Goal: Information Seeking & Learning: Understand process/instructions

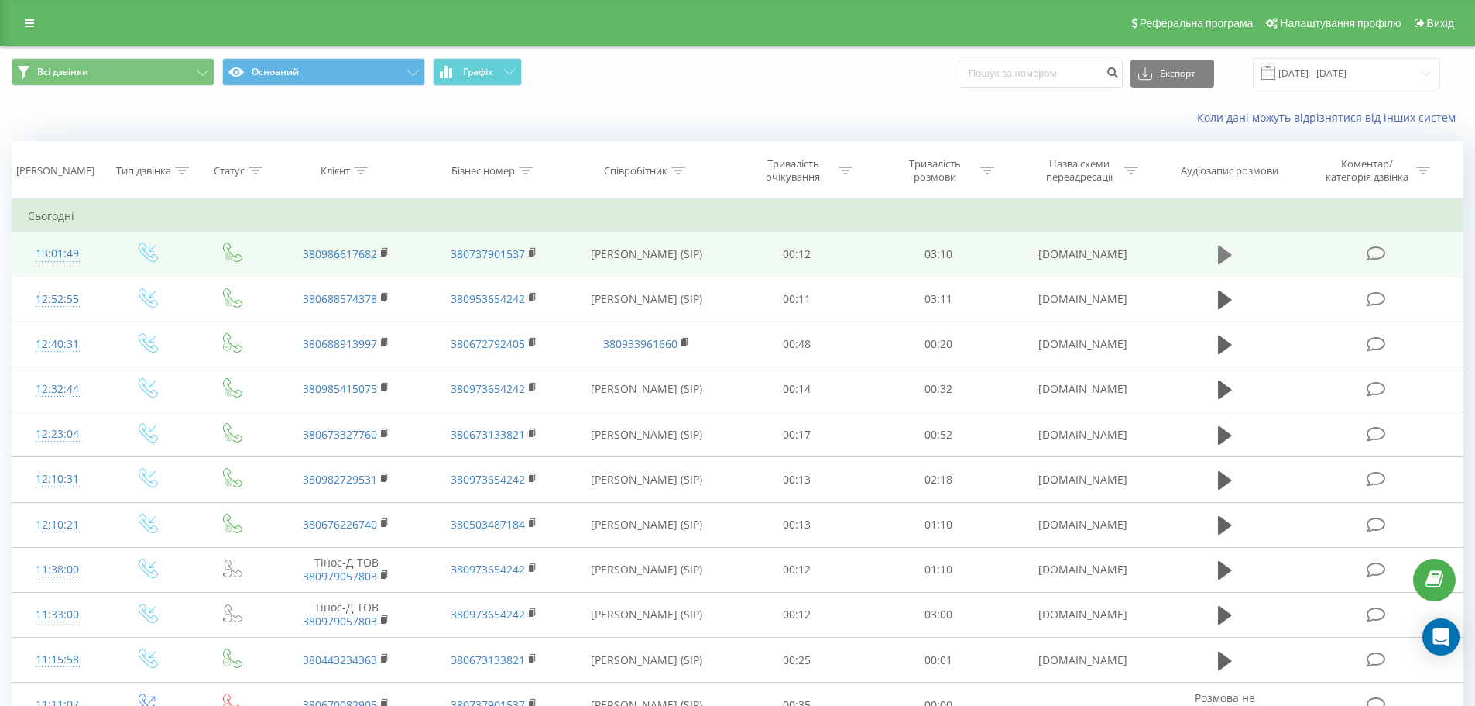
click at [1226, 252] on icon at bounding box center [1225, 255] width 14 height 19
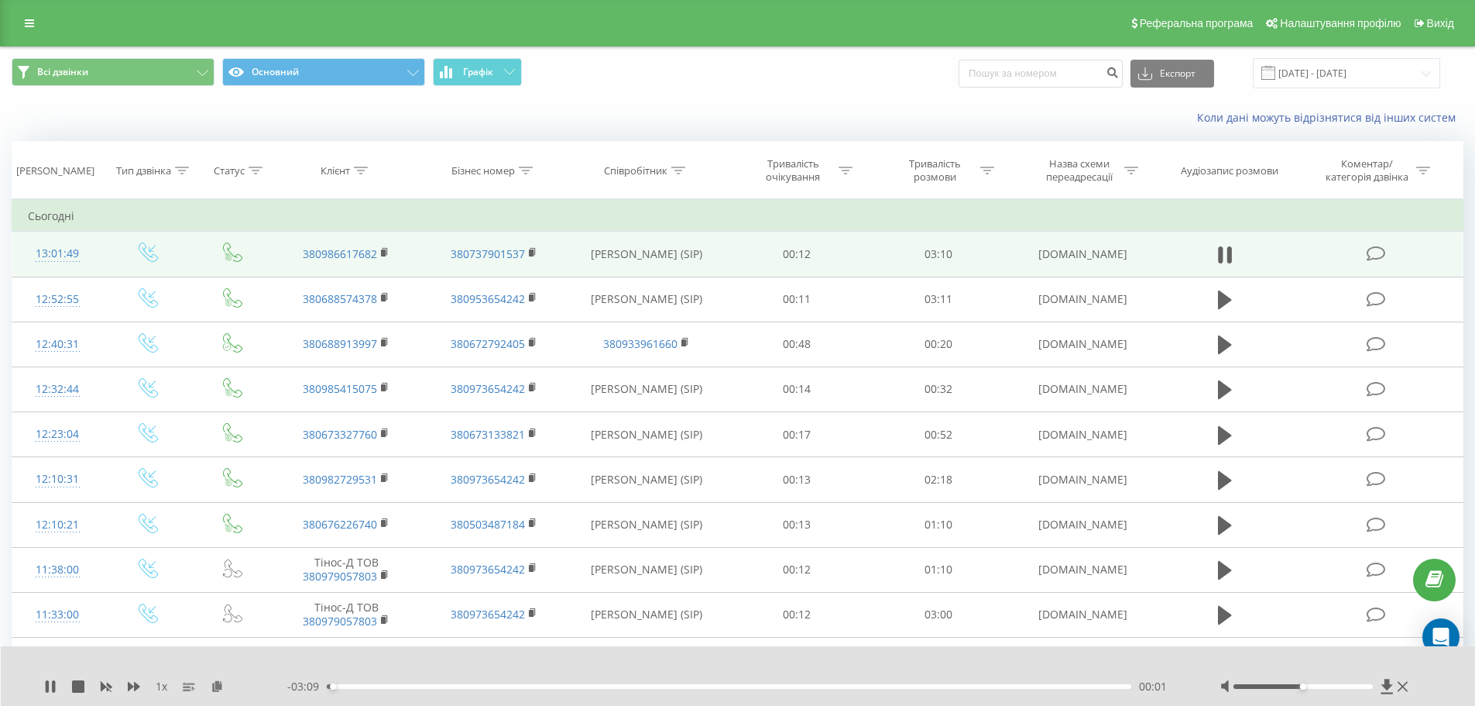
click at [583, 101] on div "Коли дані можуть відрізнятися вiд інших систем" at bounding box center [738, 117] width 1474 height 37
click at [833, 688] on div "00:05" at bounding box center [730, 686] width 806 height 5
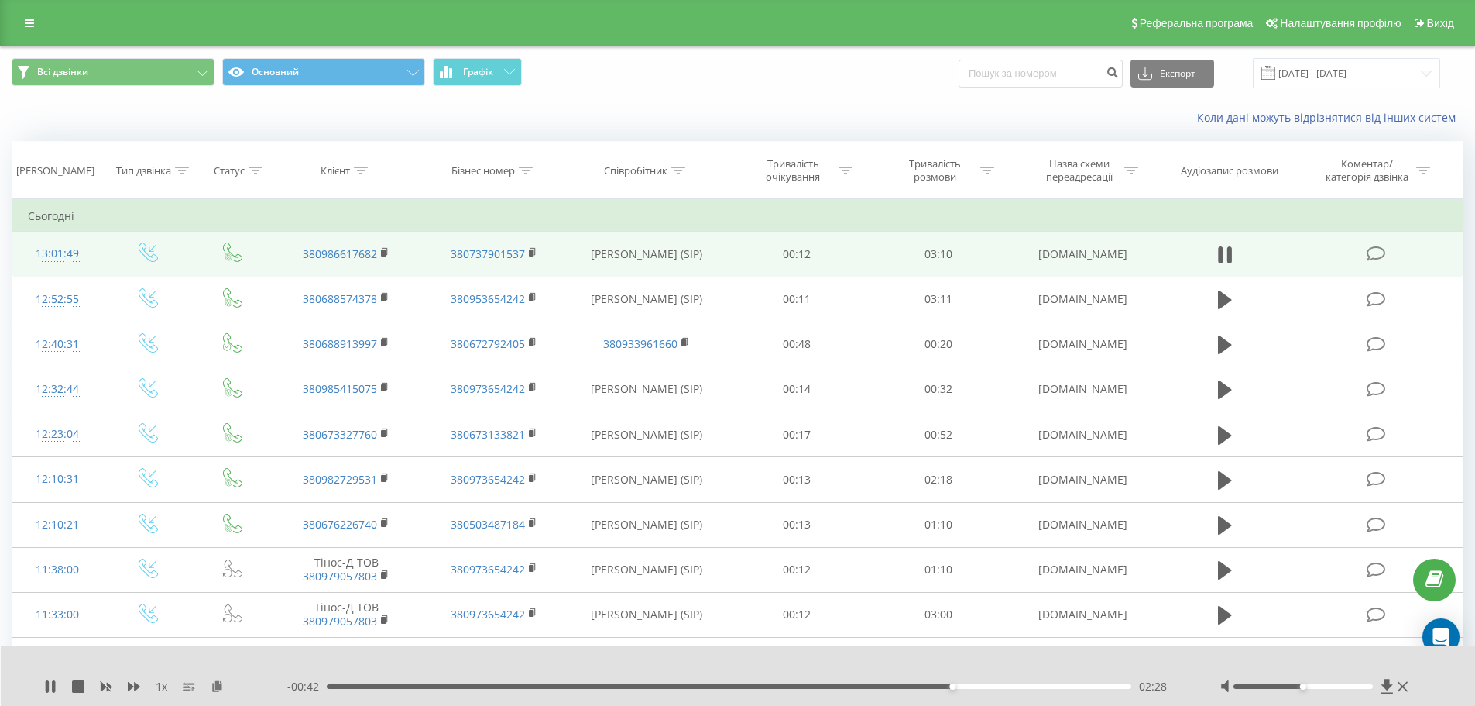
click at [49, 678] on div "1 x - 00:42 02:28 02:28" at bounding box center [738, 676] width 1475 height 60
click at [50, 684] on icon at bounding box center [50, 686] width 12 height 12
